Goal: Complete application form

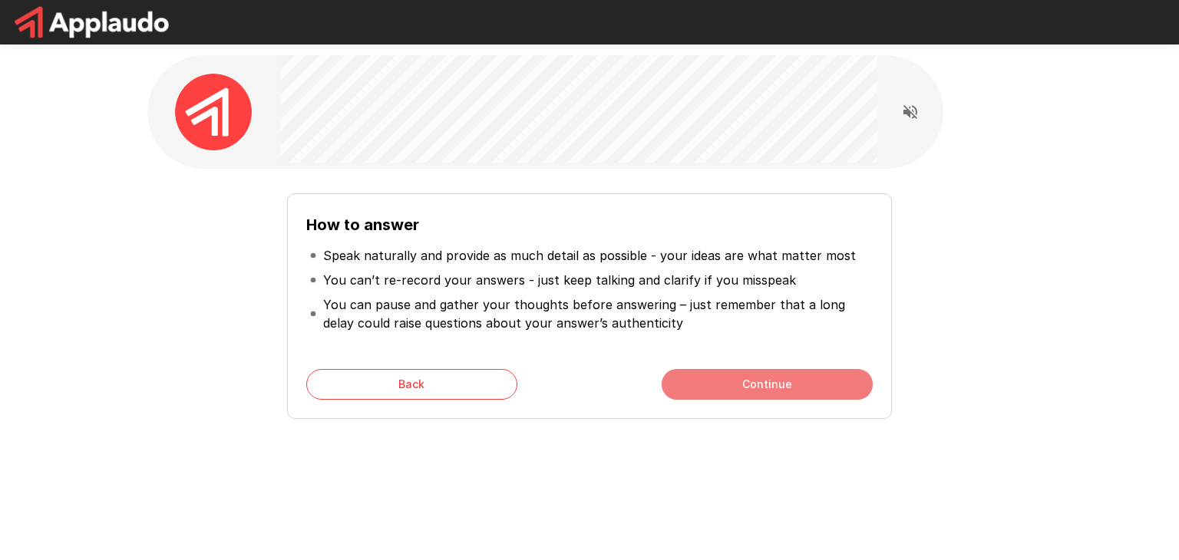
click at [798, 387] on button "Continue" at bounding box center [767, 384] width 211 height 31
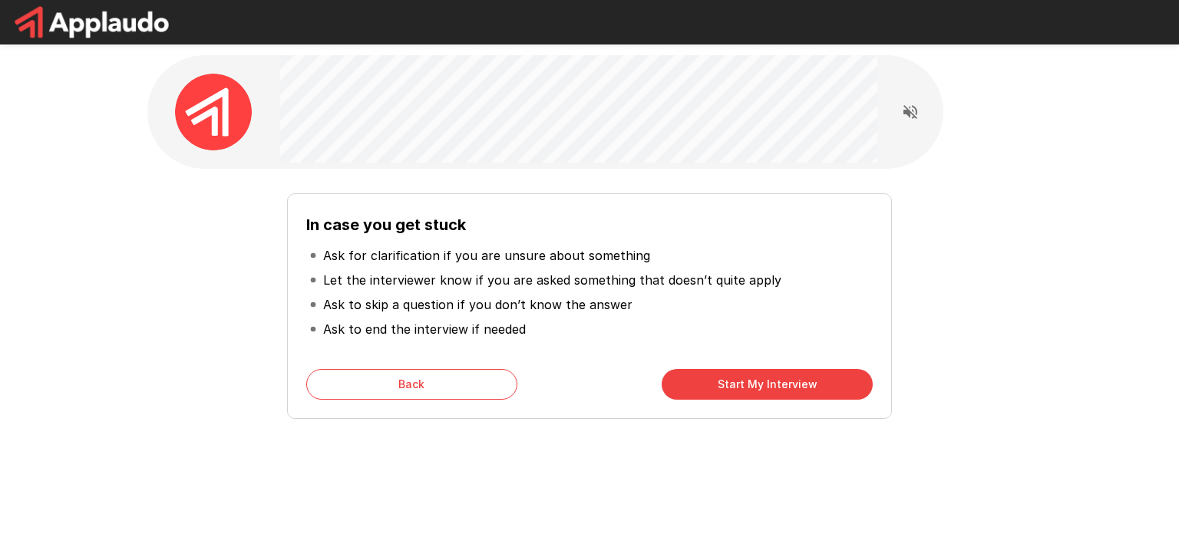
click at [64, 235] on div "In case you get stuck Ask for clarification if you are unsure about something L…" at bounding box center [589, 274] width 1179 height 548
click at [744, 385] on button "Start My Interview" at bounding box center [767, 384] width 211 height 31
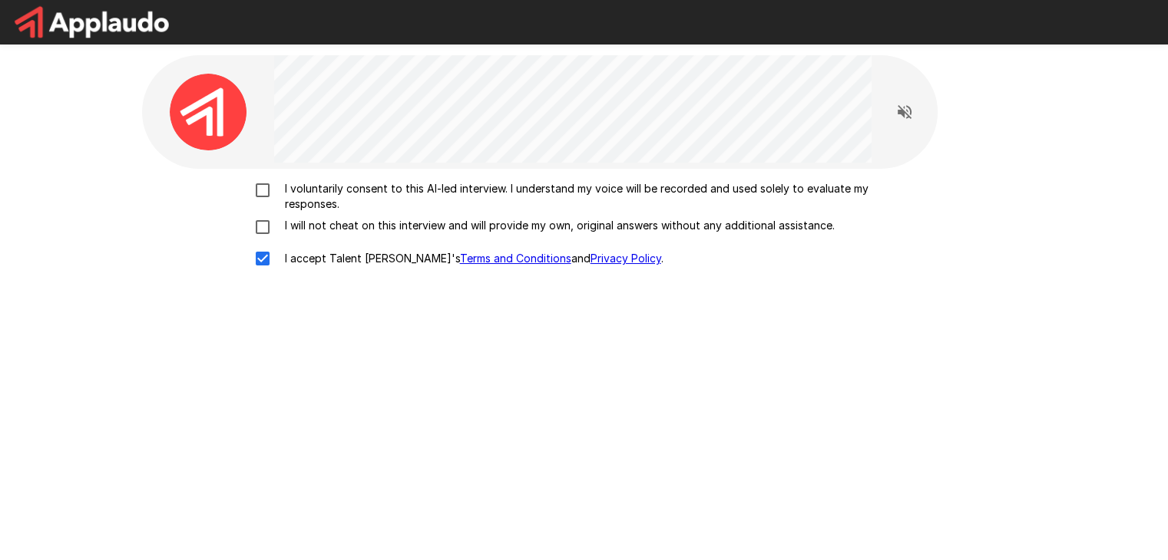
click at [264, 214] on div "I voluntarily consent to this AI-led interview. I understand my voice will be r…" at bounding box center [584, 228] width 872 height 94
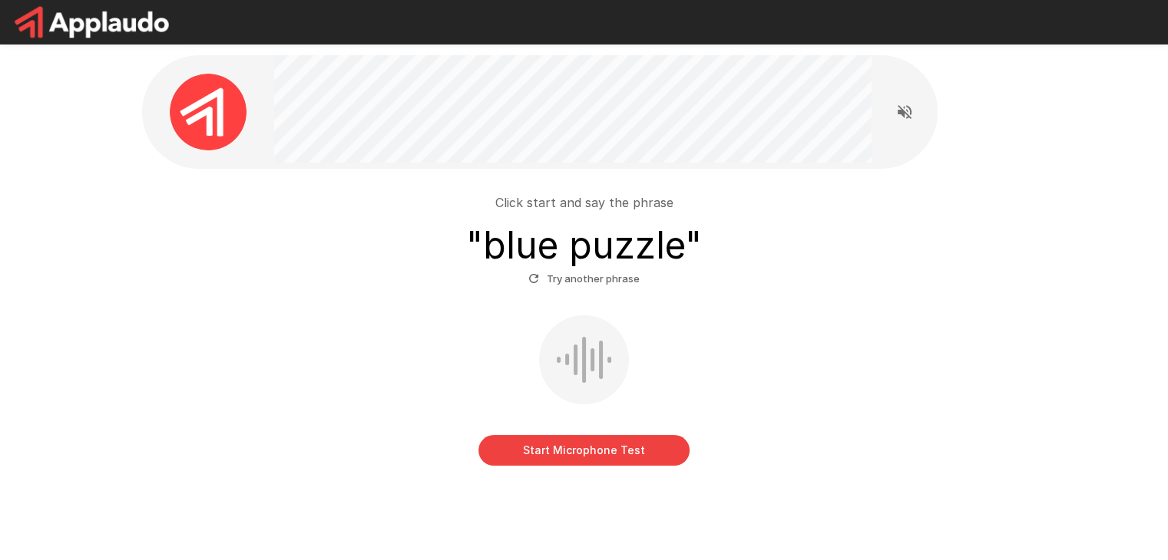
click at [583, 455] on button "Start Microphone Test" at bounding box center [583, 450] width 211 height 31
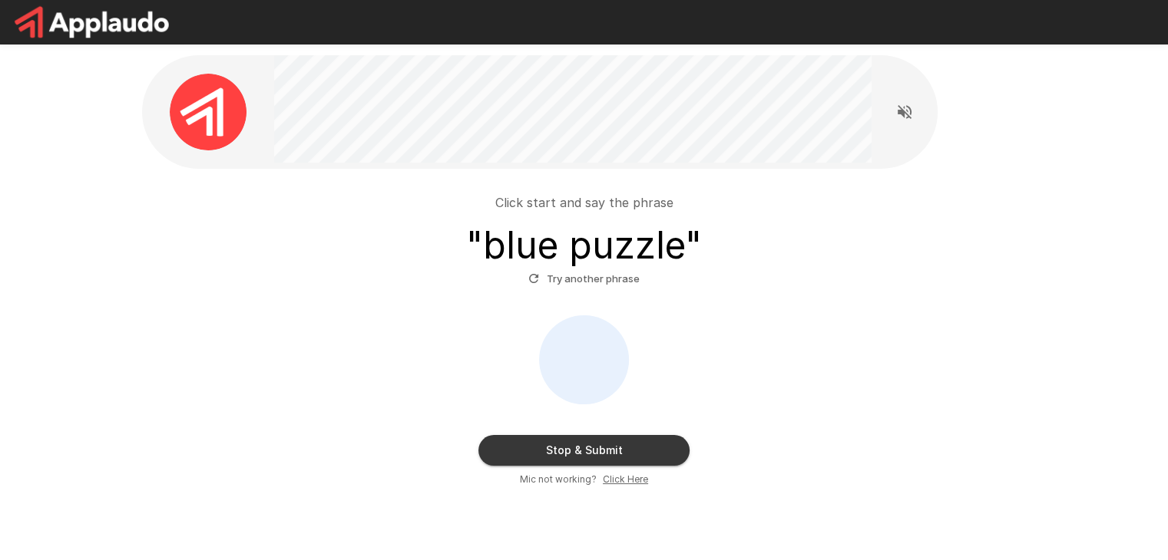
click at [583, 444] on button "Stop & Submit" at bounding box center [583, 450] width 211 height 31
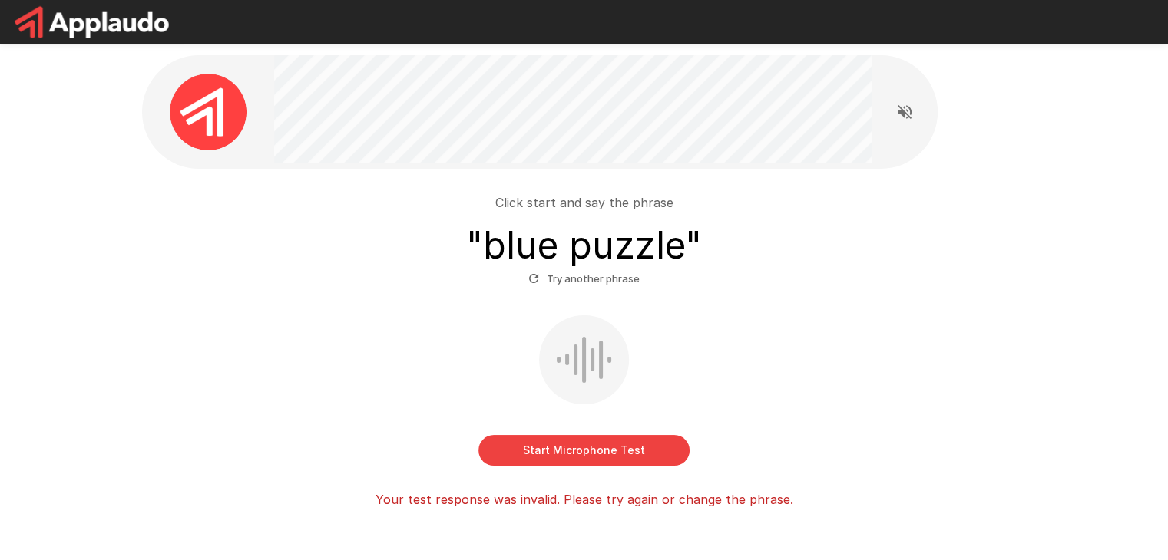
click at [580, 275] on button "Try another phrase" at bounding box center [583, 279] width 119 height 24
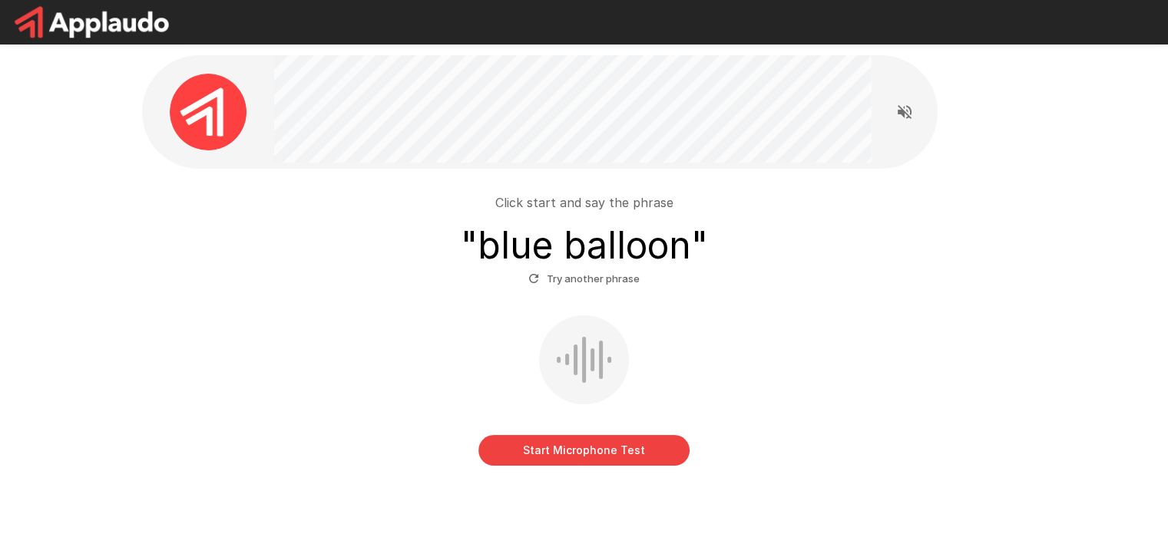
click at [596, 437] on button "Start Microphone Test" at bounding box center [583, 450] width 211 height 31
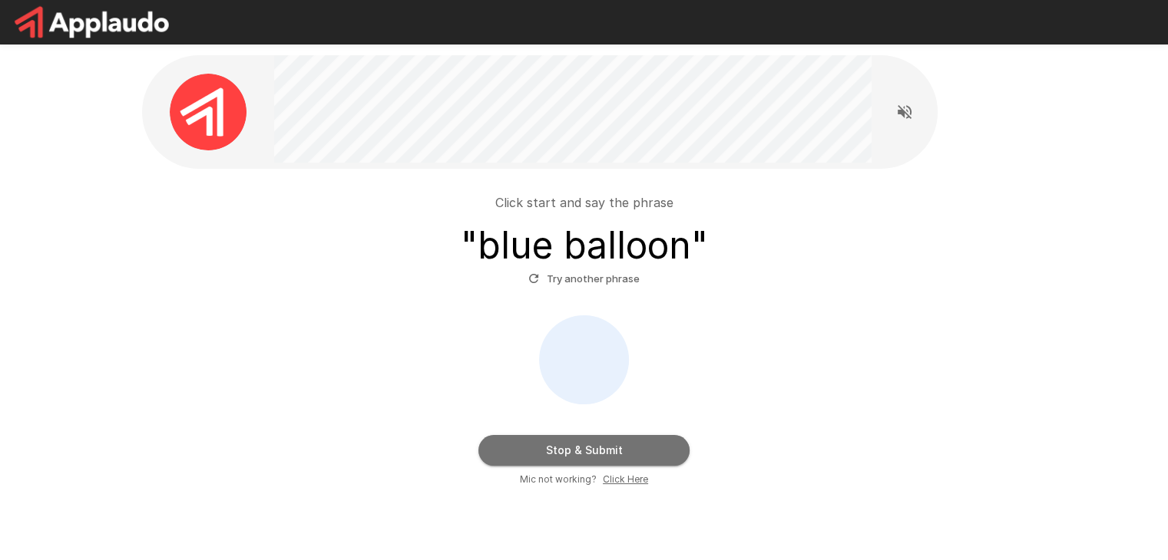
click at [618, 440] on button "Stop & Submit" at bounding box center [583, 450] width 211 height 31
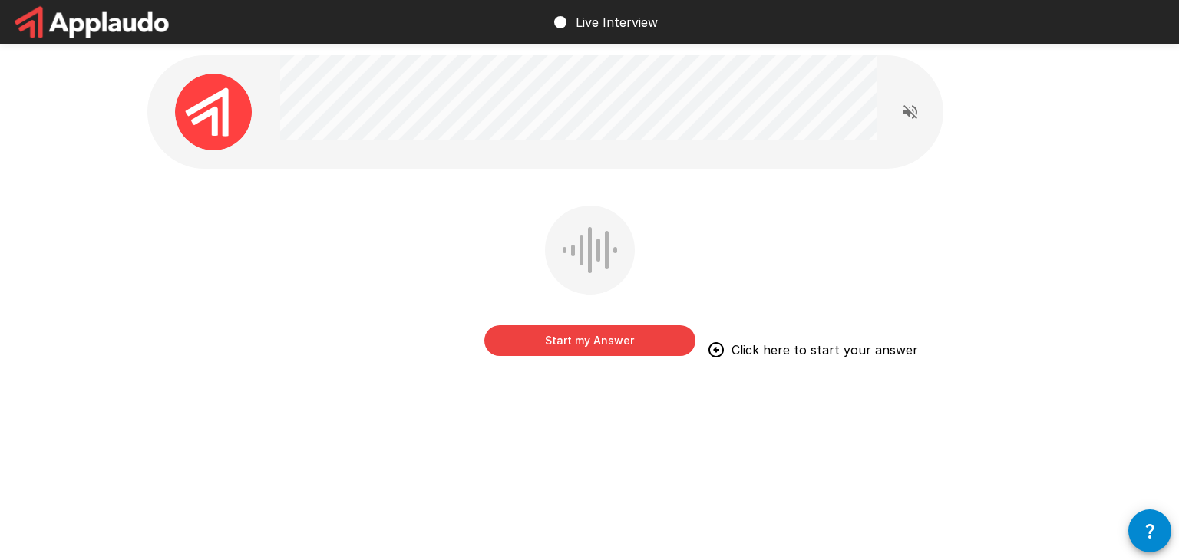
click at [586, 344] on button "Start my Answer" at bounding box center [589, 340] width 211 height 31
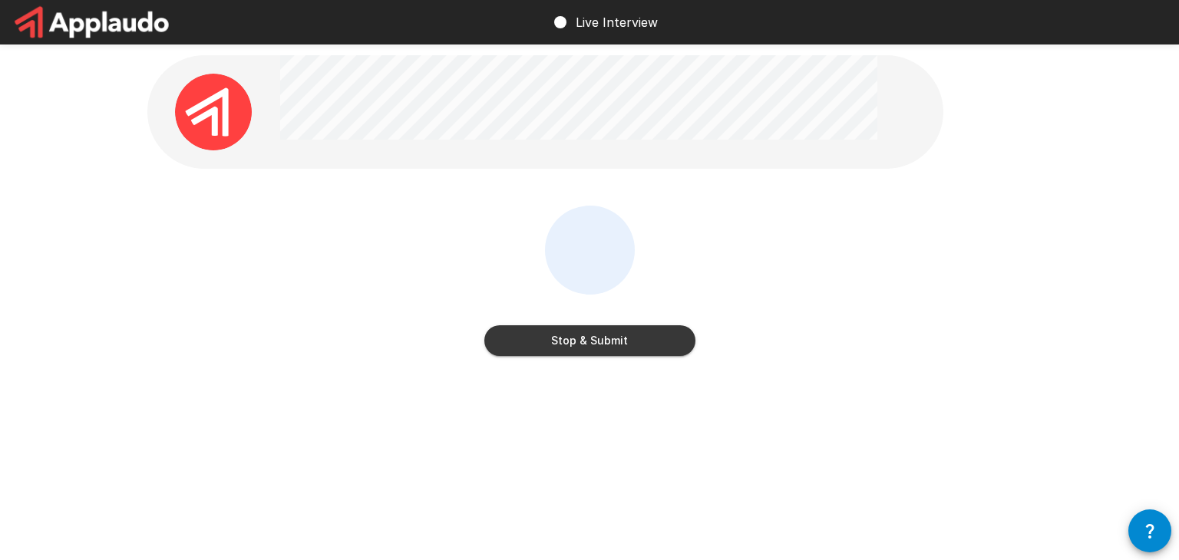
click at [598, 354] on button "Stop & Submit" at bounding box center [589, 340] width 211 height 31
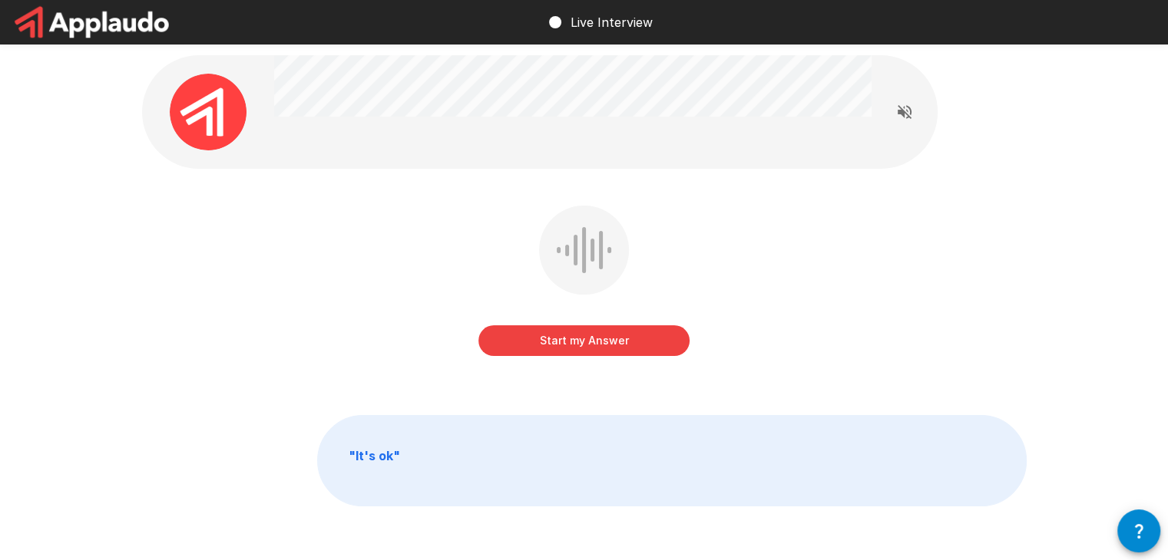
click at [909, 112] on icon "Read questions aloud" at bounding box center [904, 112] width 18 height 18
click at [522, 349] on button "Start my Answer" at bounding box center [583, 340] width 211 height 31
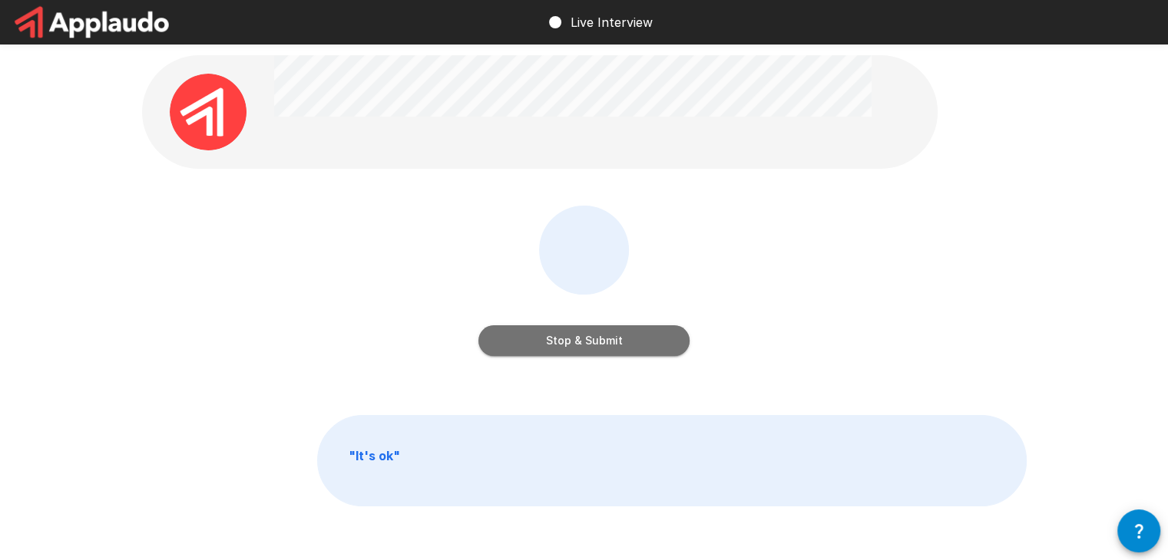
click at [596, 347] on button "Stop & Submit" at bounding box center [583, 340] width 211 height 31
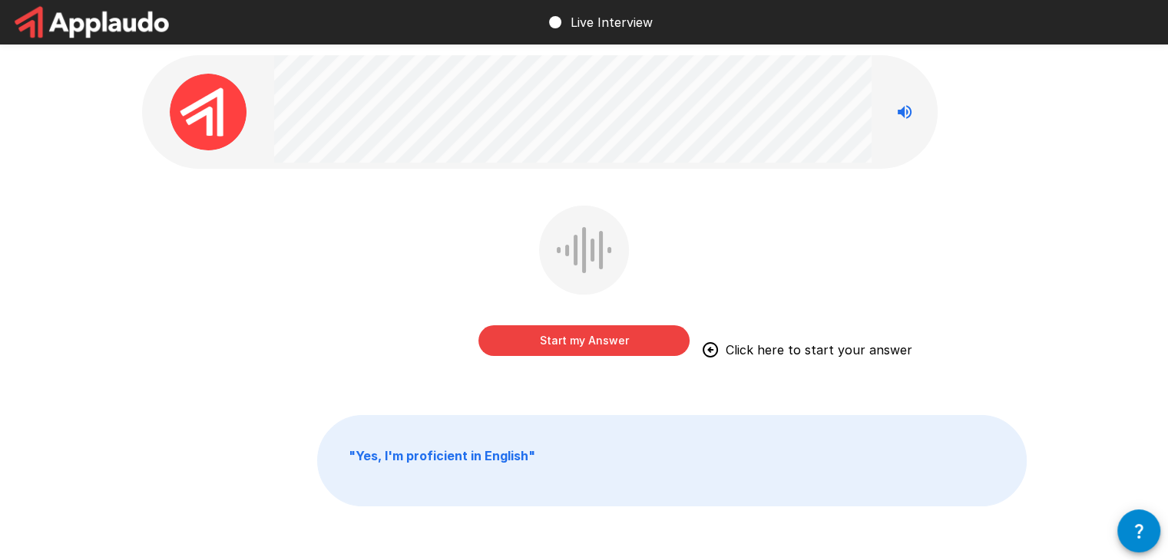
click at [549, 339] on button "Start my Answer" at bounding box center [583, 340] width 211 height 31
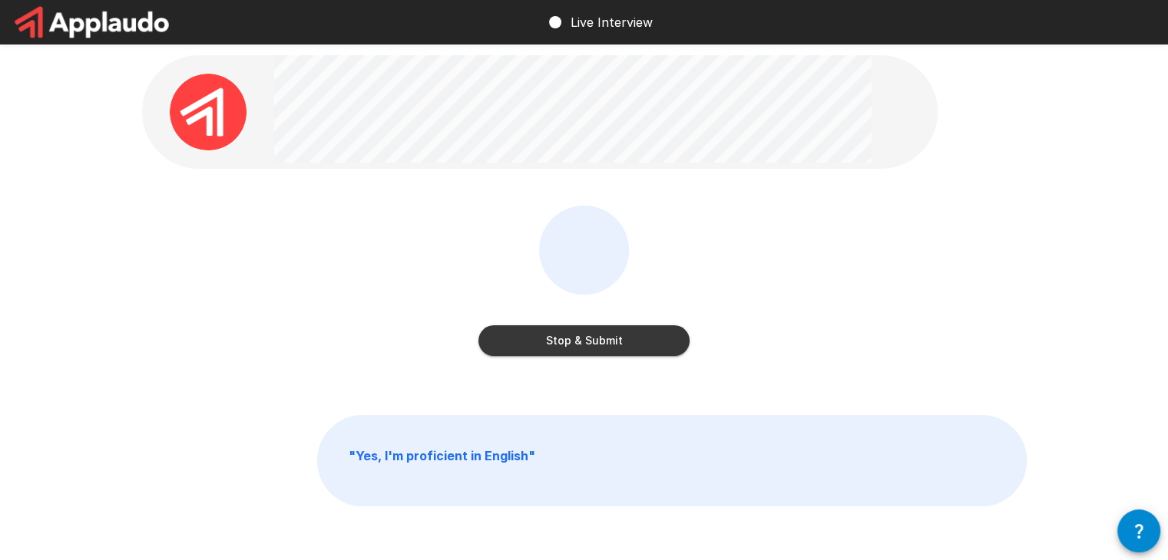
click at [562, 349] on button "Stop & Submit" at bounding box center [583, 340] width 211 height 31
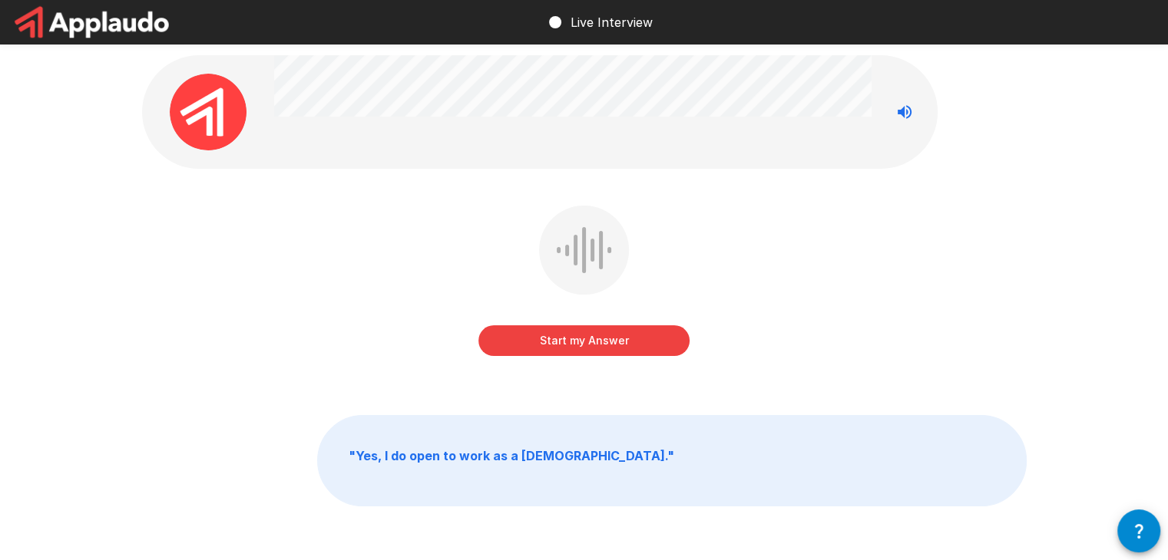
click at [574, 342] on button "Start my Answer" at bounding box center [583, 340] width 211 height 31
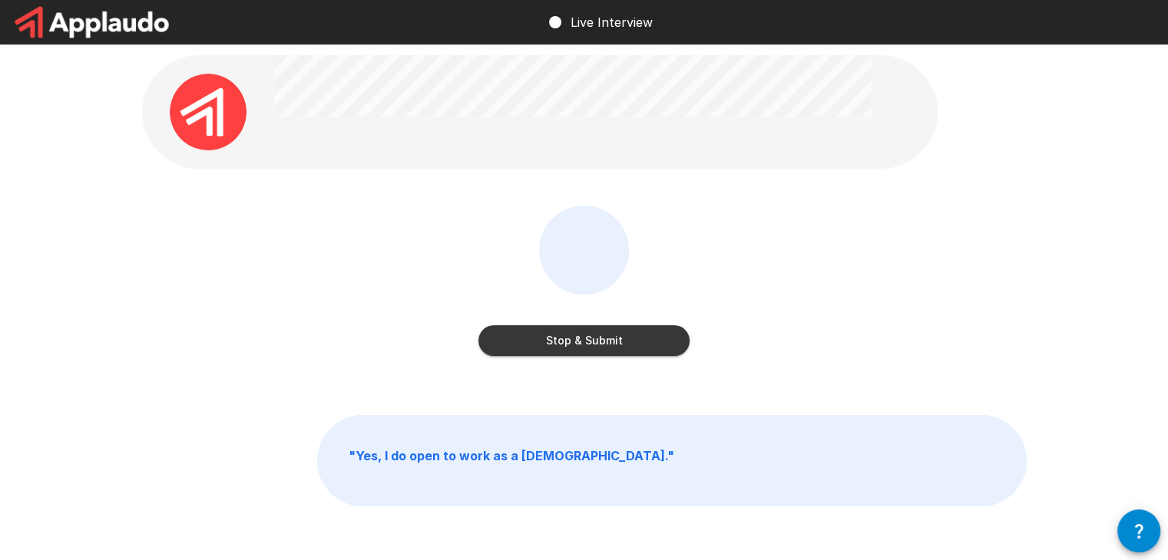
click at [587, 339] on button "Stop & Submit" at bounding box center [583, 340] width 211 height 31
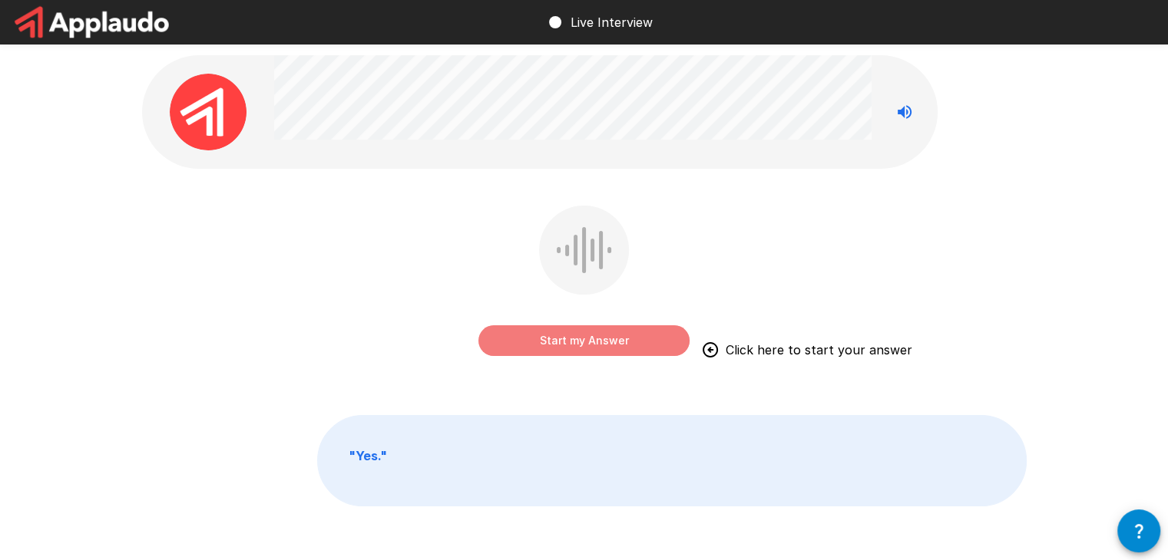
click at [553, 339] on button "Start my Answer" at bounding box center [583, 340] width 211 height 31
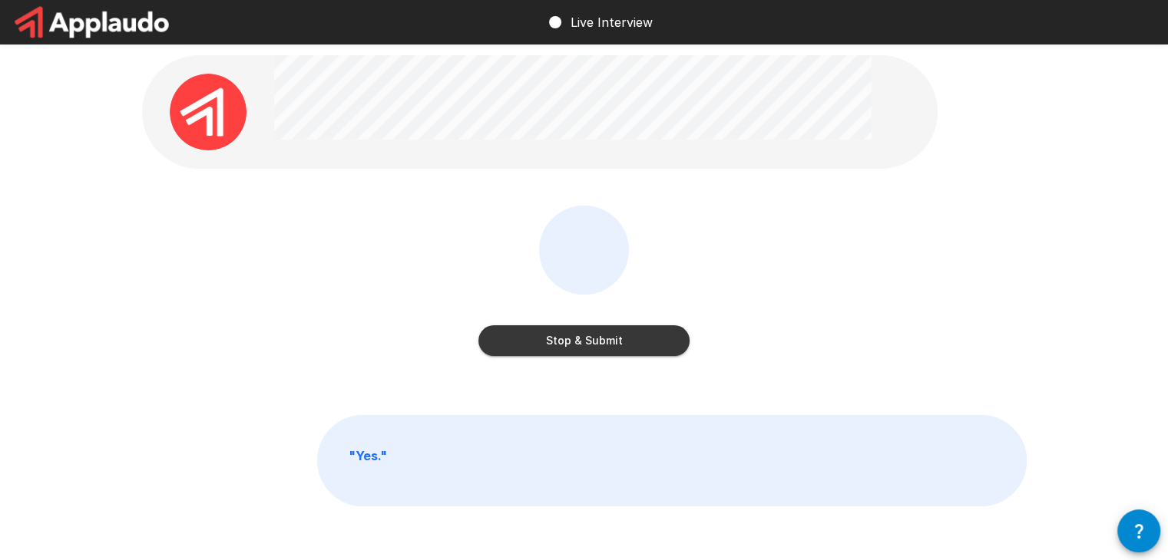
click at [563, 335] on button "Stop & Submit" at bounding box center [583, 340] width 211 height 31
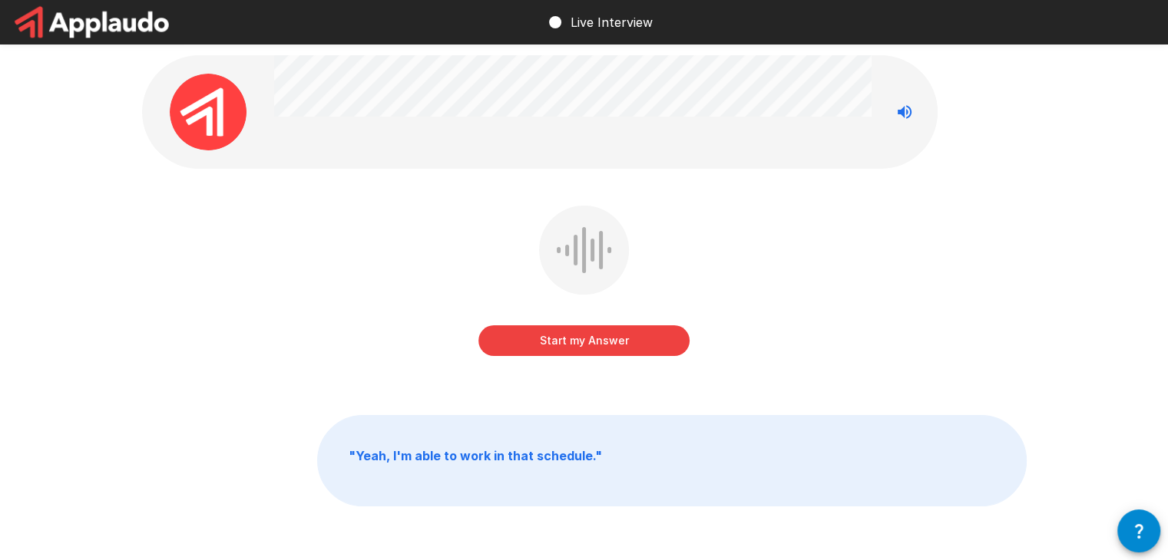
click at [552, 345] on button "Start my Answer" at bounding box center [583, 340] width 211 height 31
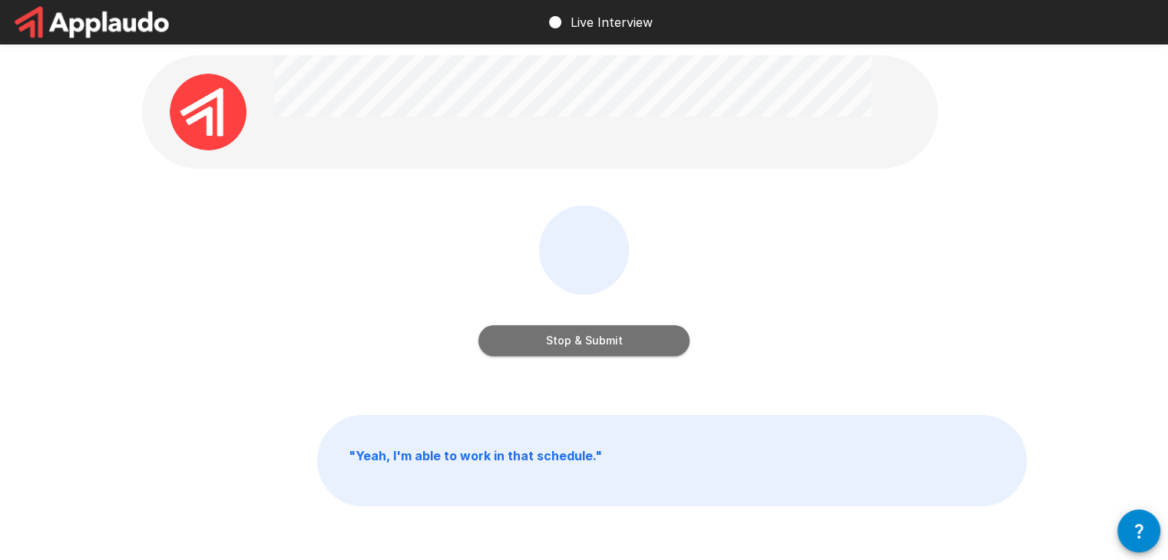
click at [573, 336] on button "Stop & Submit" at bounding box center [583, 340] width 211 height 31
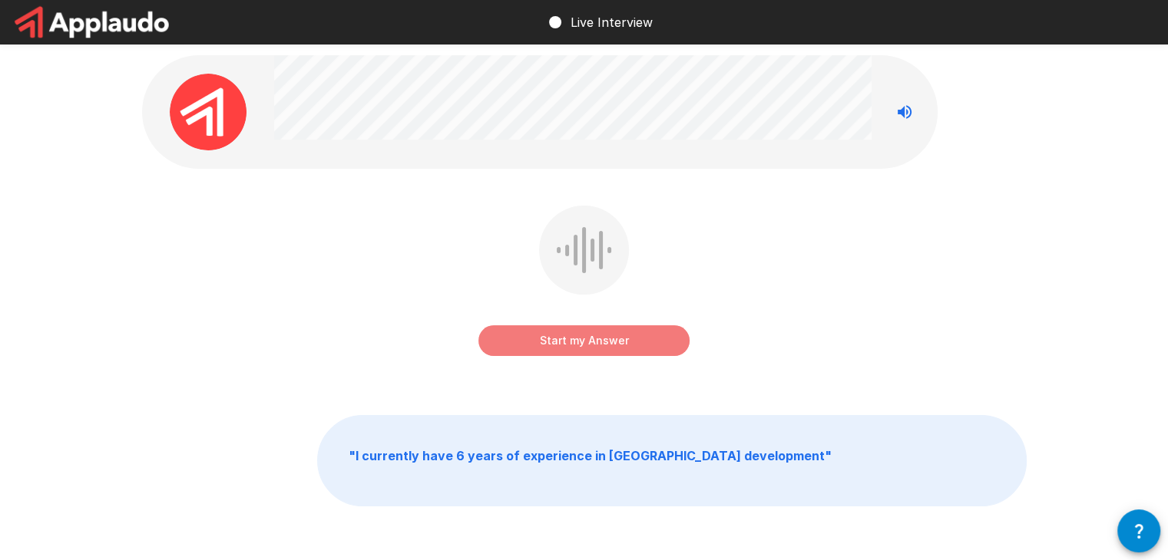
click at [550, 339] on button "Start my Answer" at bounding box center [583, 340] width 211 height 31
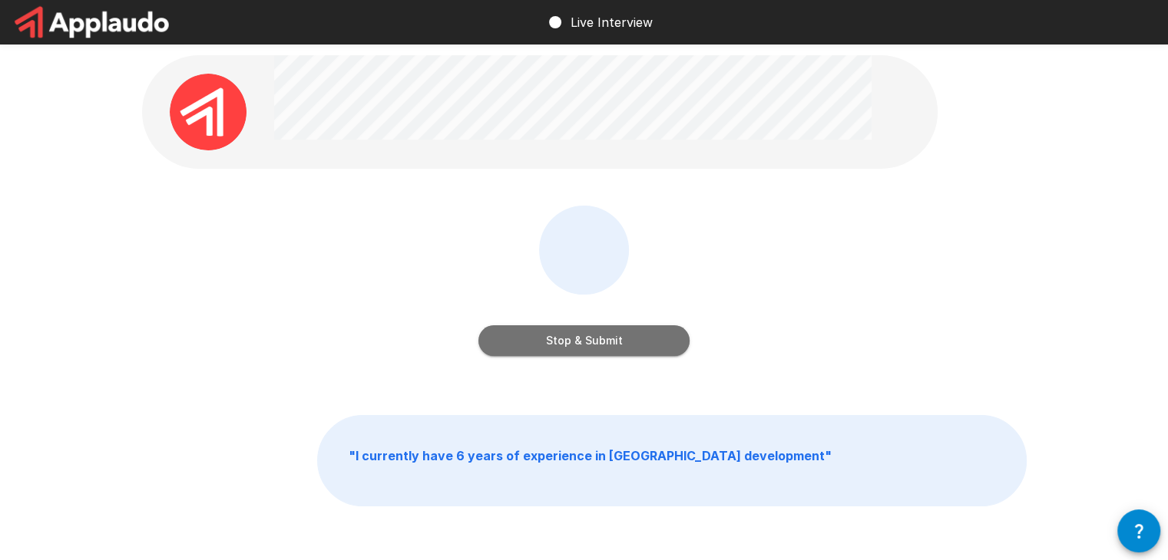
click at [550, 339] on button "Stop & Submit" at bounding box center [583, 340] width 211 height 31
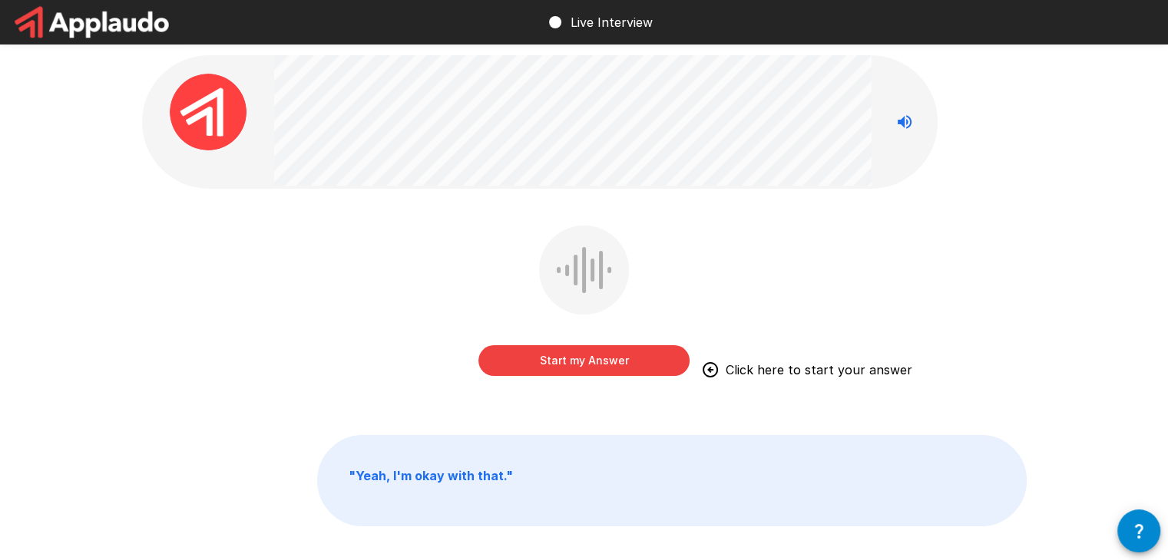
click at [623, 366] on button "Start my Answer" at bounding box center [583, 360] width 211 height 31
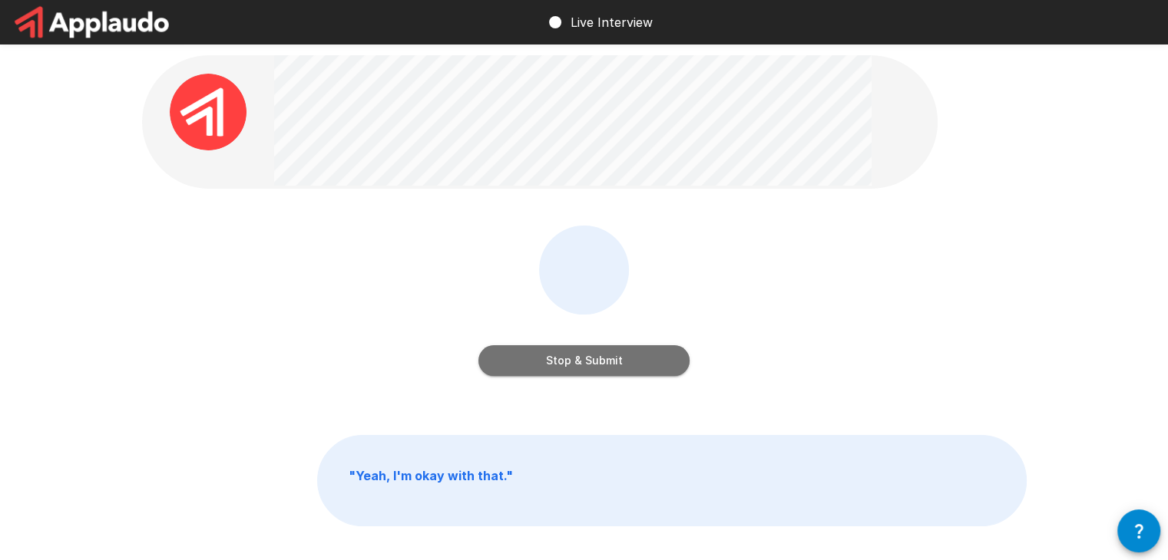
click at [580, 375] on button "Stop & Submit" at bounding box center [583, 360] width 211 height 31
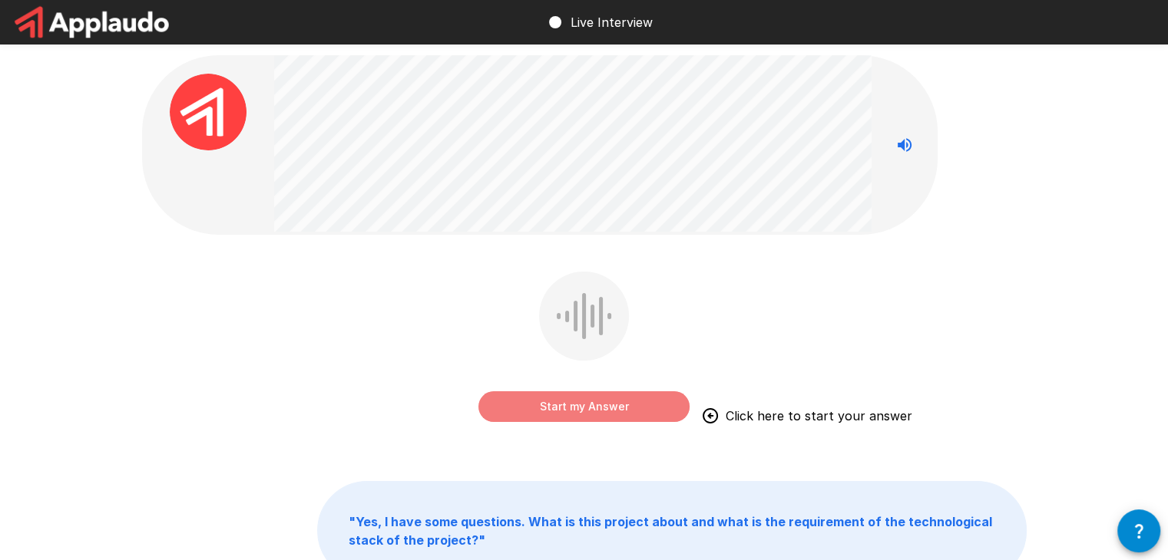
click at [567, 412] on button "Start my Answer" at bounding box center [583, 406] width 211 height 31
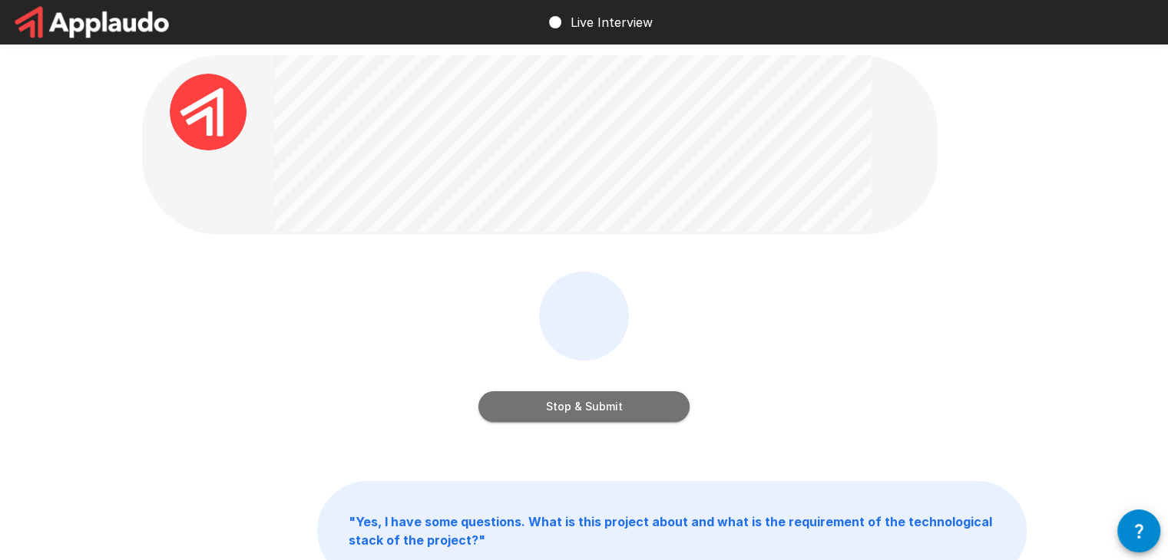
click at [599, 415] on button "Stop & Submit" at bounding box center [583, 406] width 211 height 31
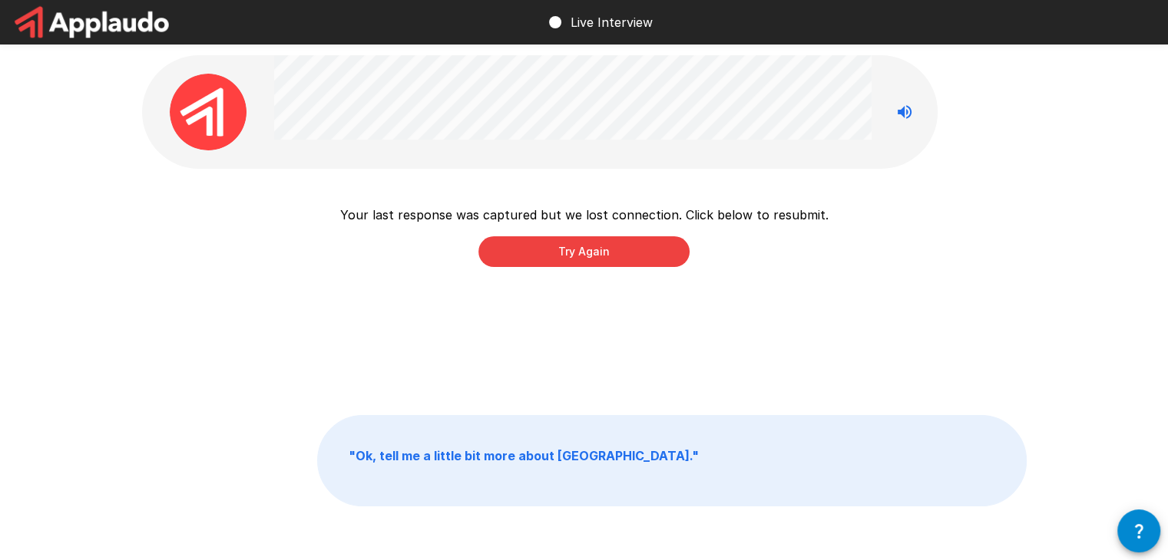
click at [579, 259] on button "Try Again" at bounding box center [583, 251] width 211 height 31
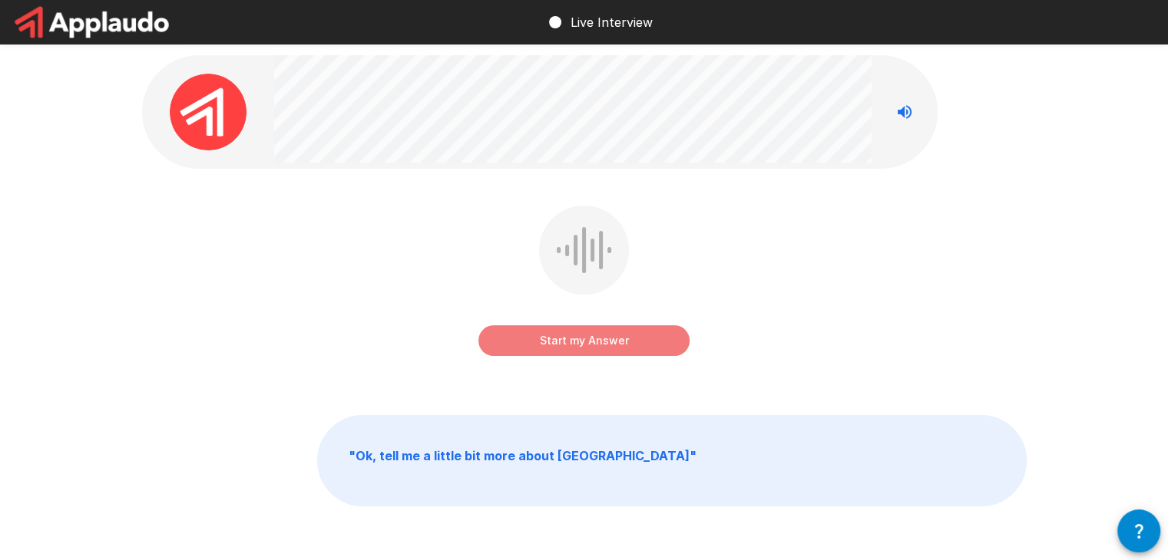
click at [580, 342] on button "Start my Answer" at bounding box center [583, 340] width 211 height 31
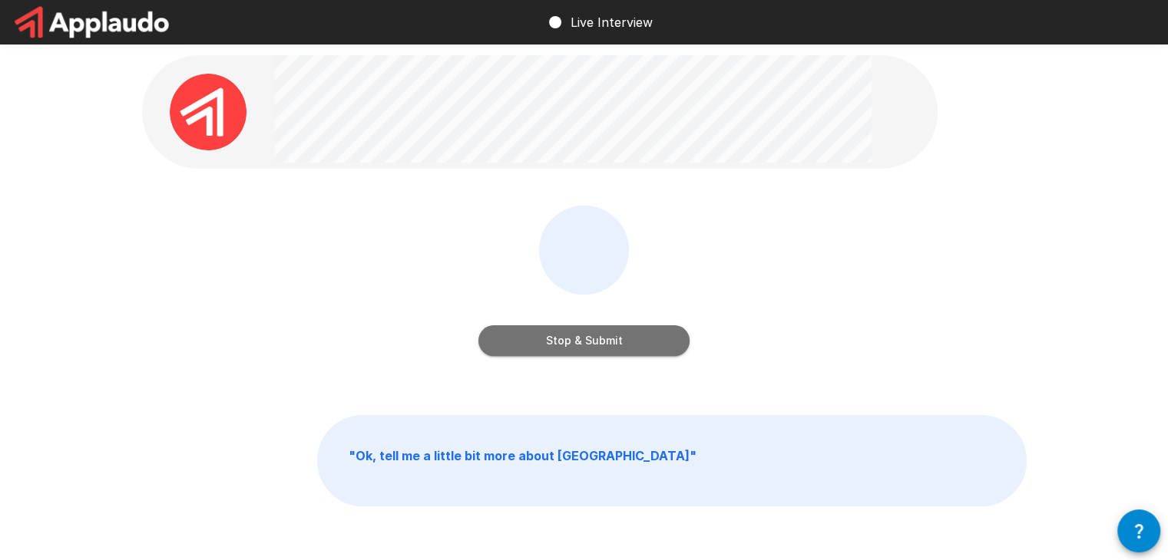
click at [580, 342] on button "Stop & Submit" at bounding box center [583, 340] width 211 height 31
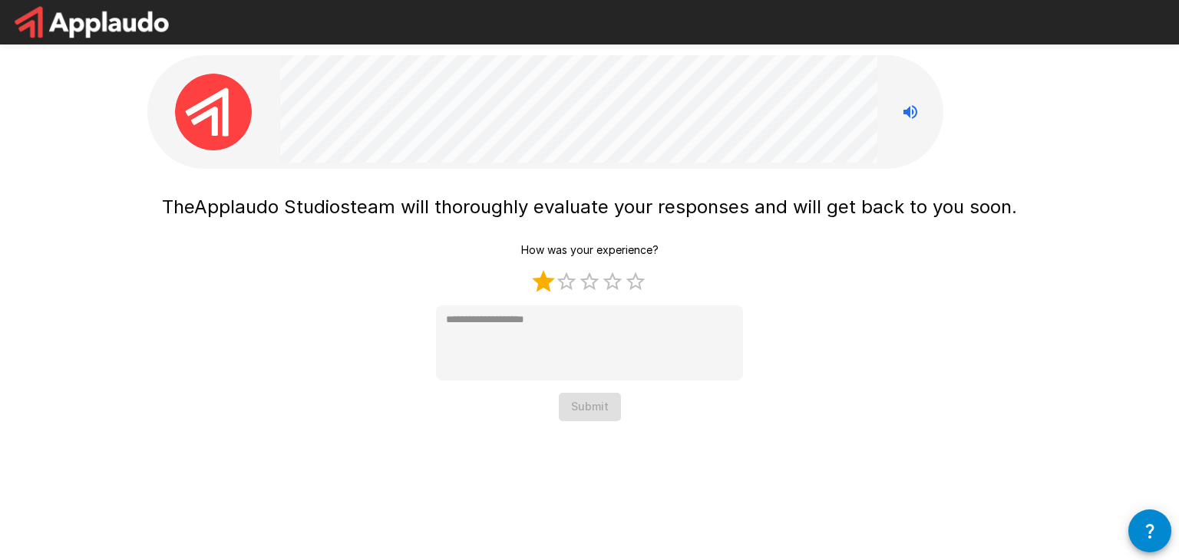
click at [543, 282] on label "1 Star" at bounding box center [543, 281] width 23 height 23
type textarea "*"
click at [599, 408] on button "Submit" at bounding box center [590, 407] width 62 height 28
